Goal: Complete application form: Complete application form

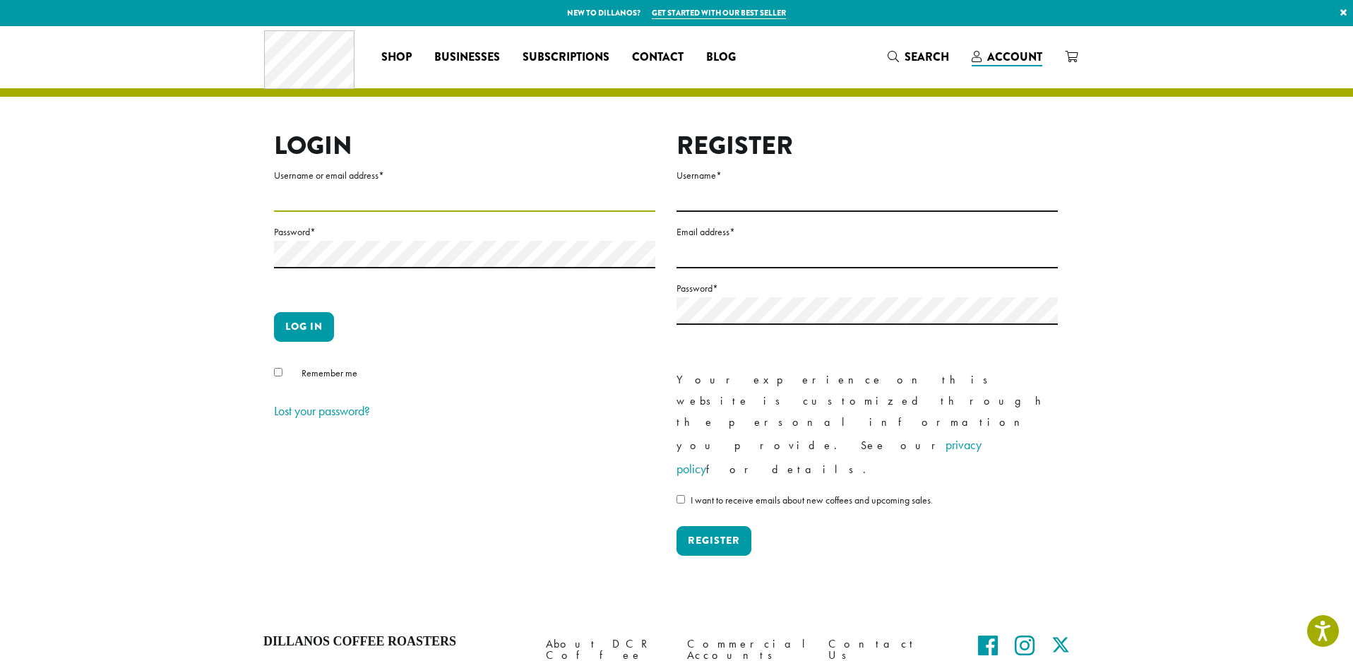
type input "**********"
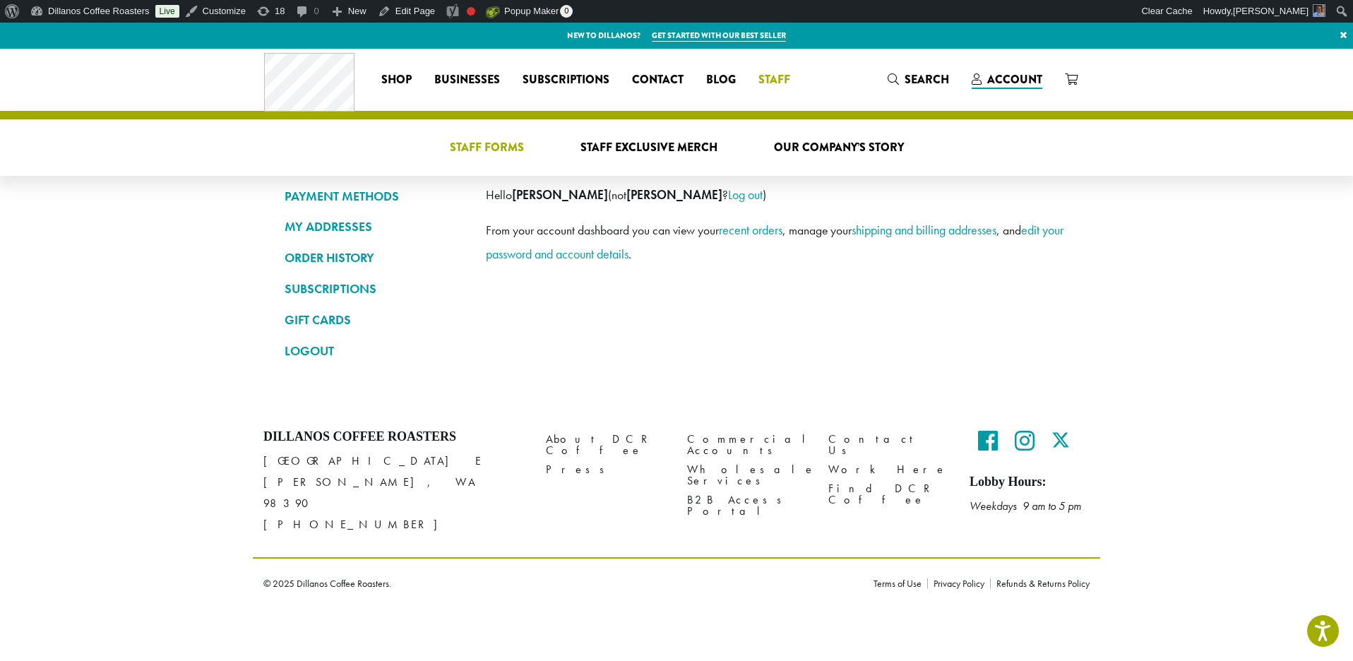
click at [494, 145] on span "Staff Forms" at bounding box center [487, 148] width 74 height 18
click at [479, 147] on span "Staff Forms" at bounding box center [487, 148] width 74 height 18
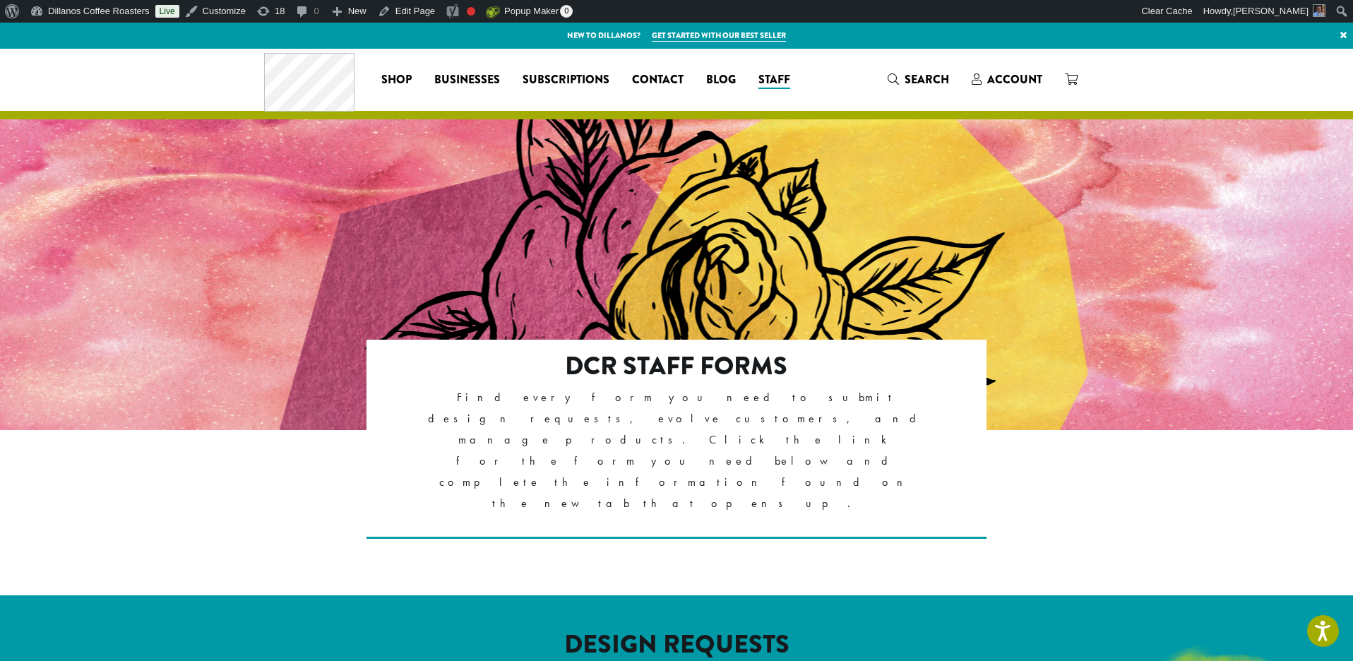
scroll to position [322, 0]
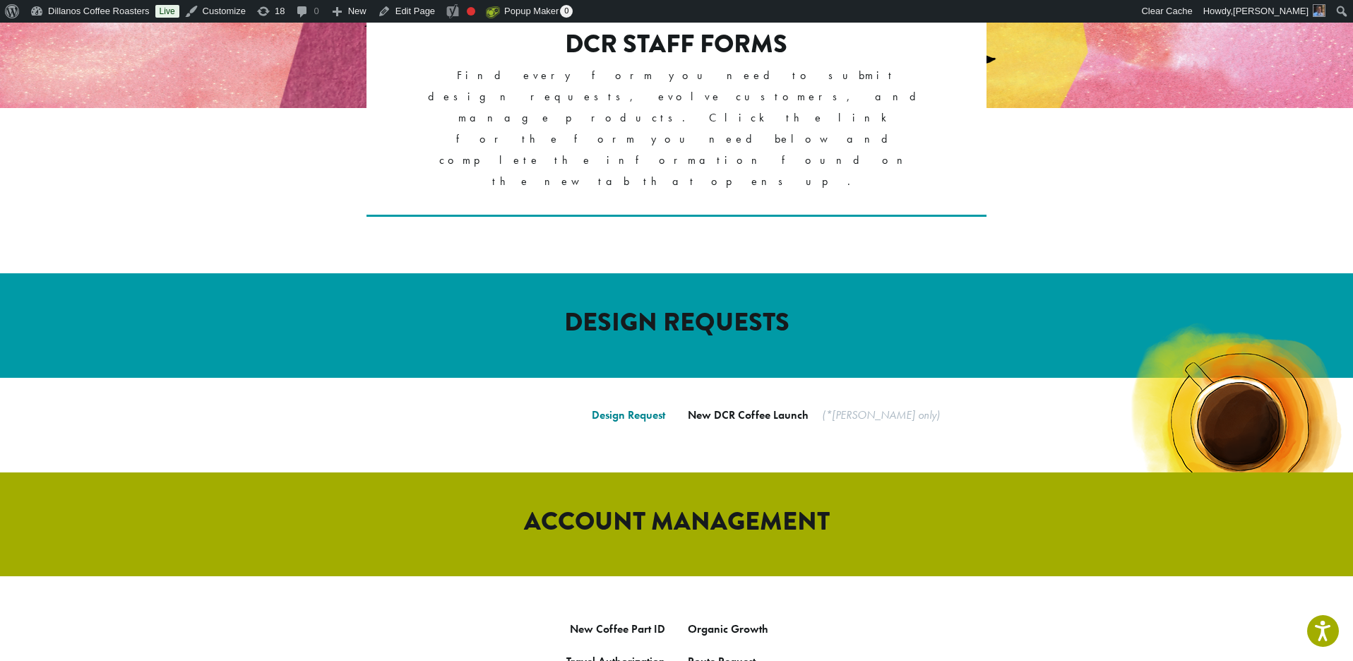
click at [612, 407] on link "Design Request" at bounding box center [628, 414] width 73 height 15
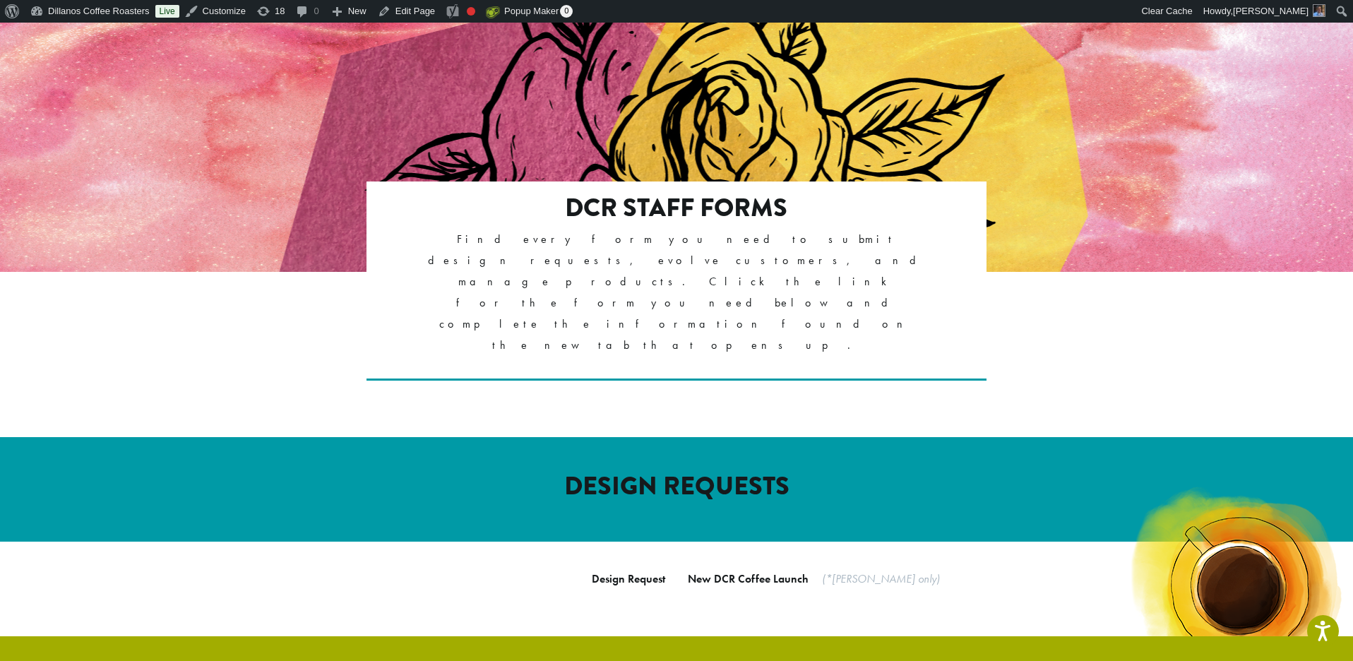
scroll to position [348, 0]
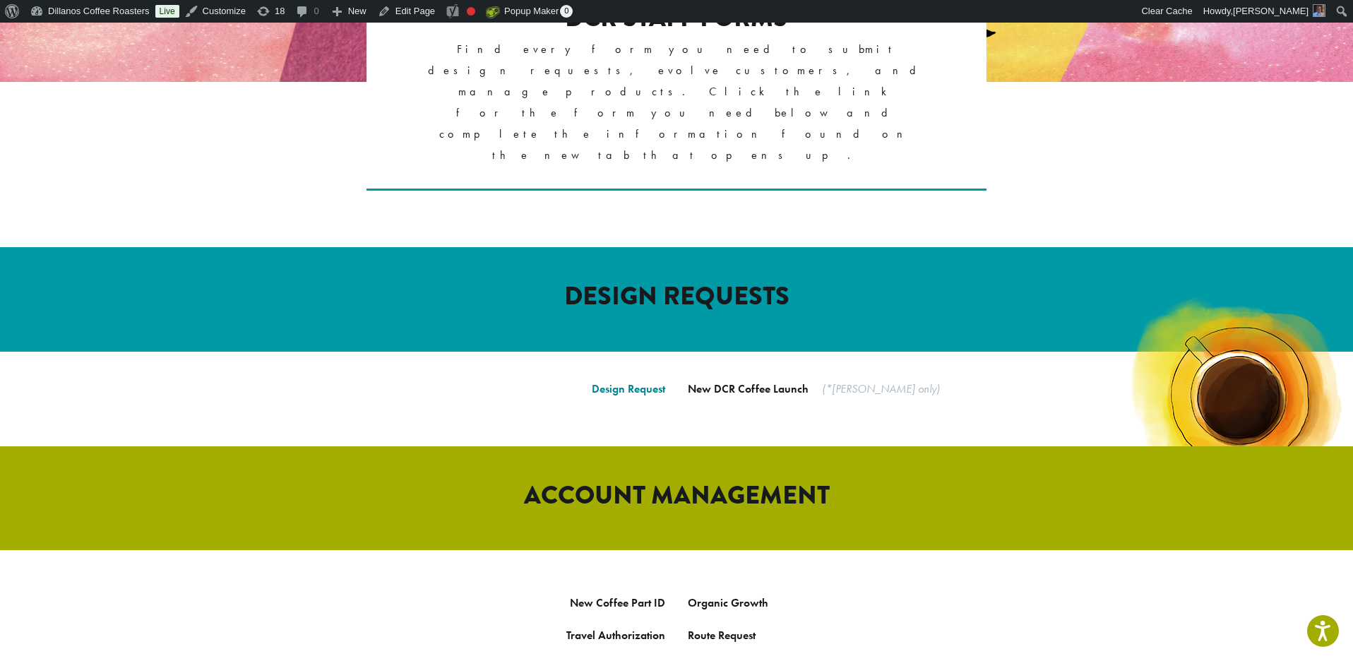
click at [611, 381] on link "Design Request" at bounding box center [628, 388] width 73 height 15
